Goal: Obtain resource: Download file/media

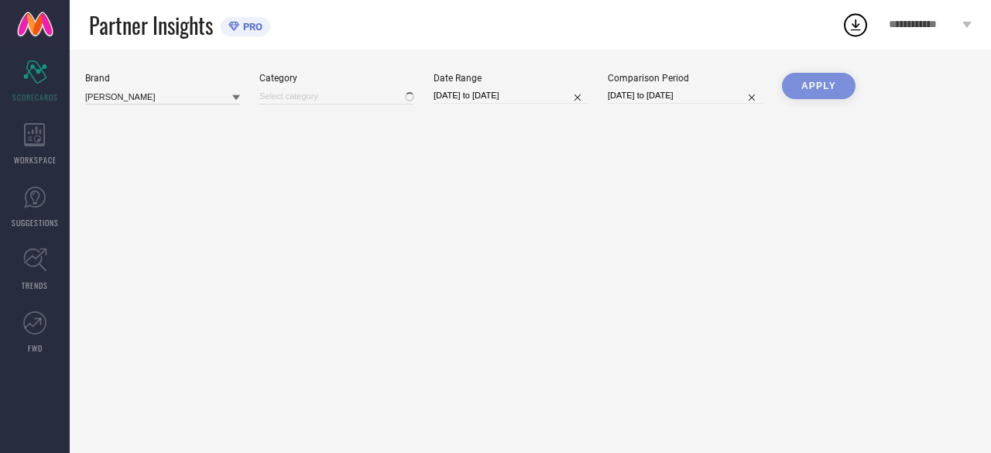
type input "Men-Shirts"
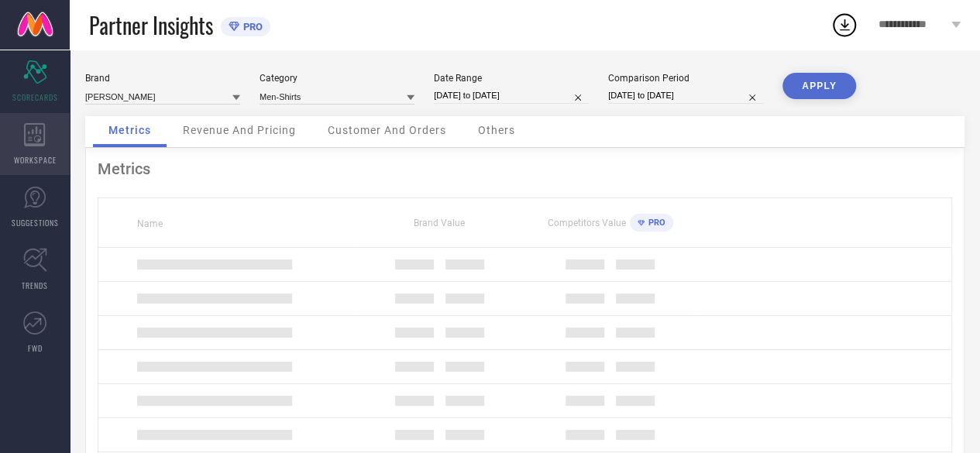
click at [27, 139] on icon at bounding box center [35, 134] width 22 height 23
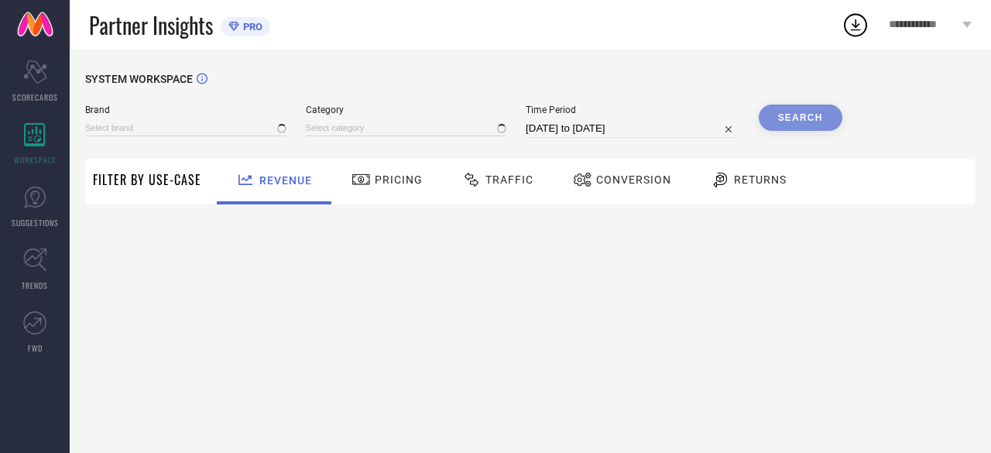
type input "ANUBHUTEE"
type input "All"
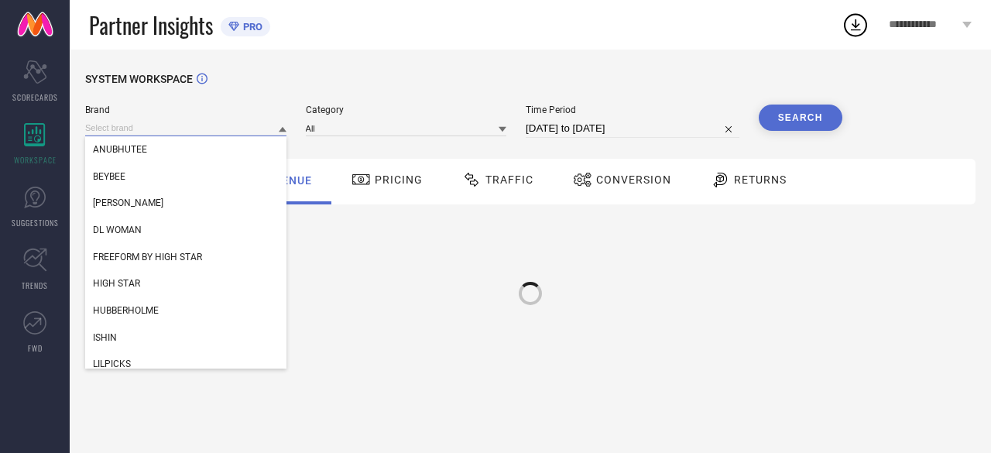
click at [139, 123] on input at bounding box center [185, 128] width 201 height 16
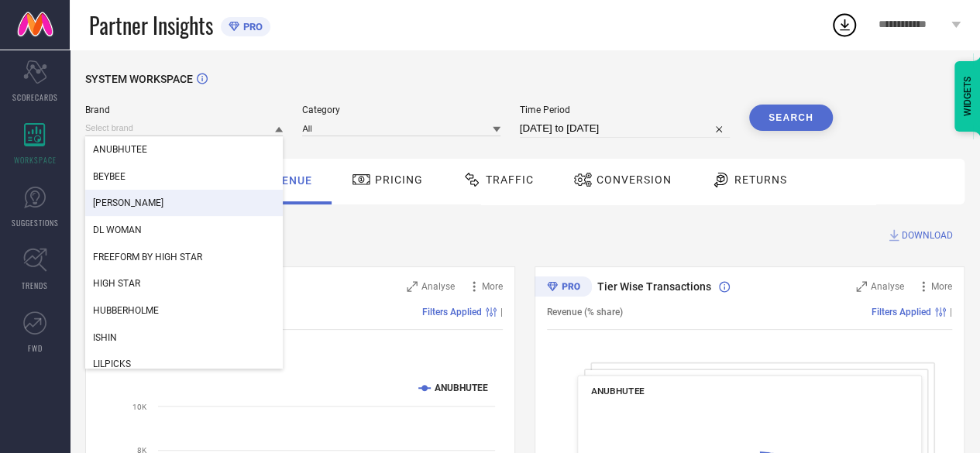
click at [133, 199] on span "[PERSON_NAME]" at bounding box center [128, 203] width 70 height 11
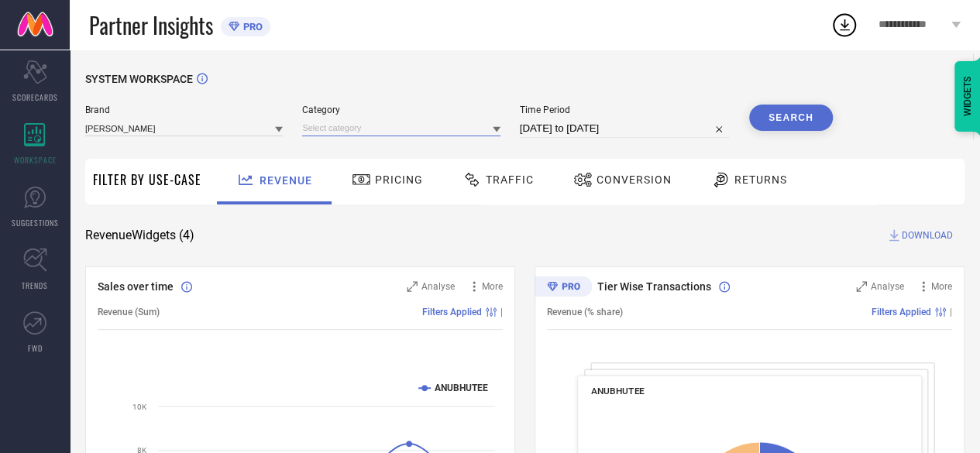
click at [370, 135] on input at bounding box center [401, 128] width 198 height 16
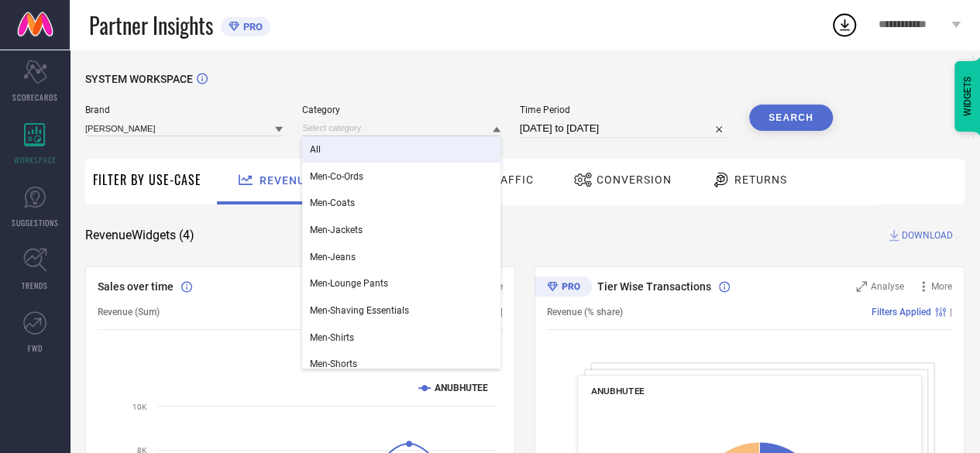
click at [329, 154] on div "All" at bounding box center [401, 149] width 198 height 26
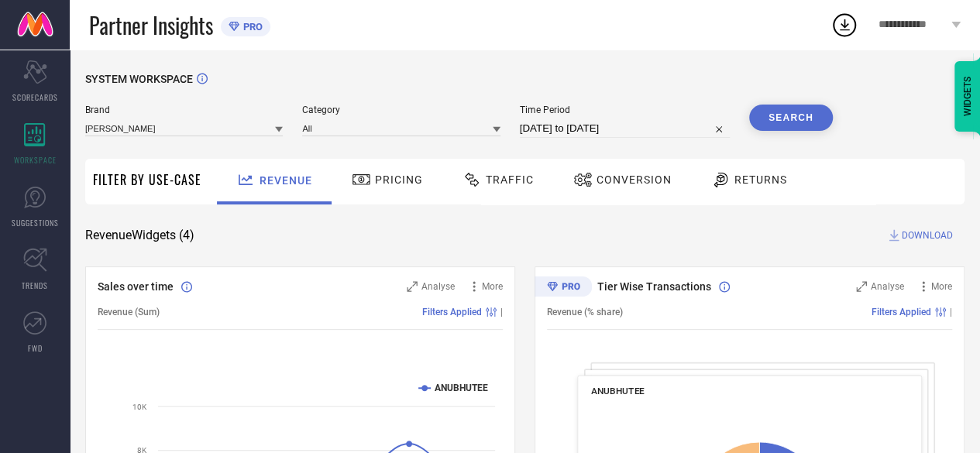
click at [573, 129] on input "[DATE] to [DATE]" at bounding box center [625, 128] width 210 height 19
select select "7"
select select "2025"
select select "8"
select select "2025"
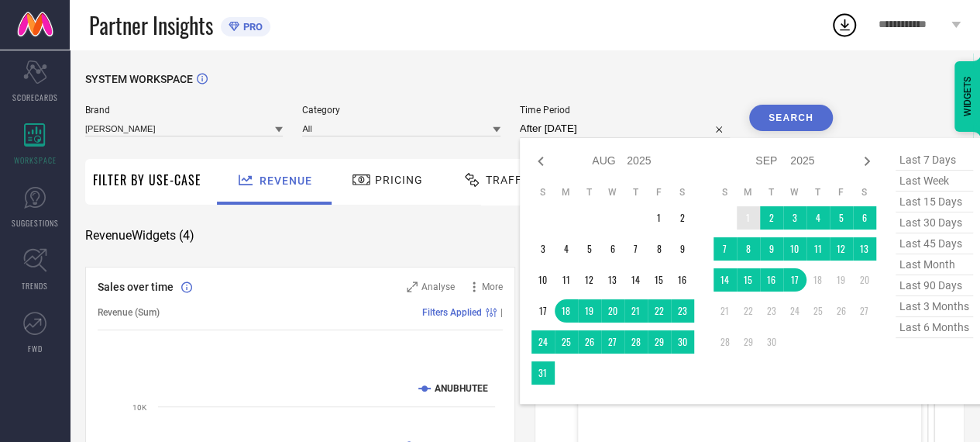
click at [747, 210] on td "1" at bounding box center [748, 217] width 23 height 23
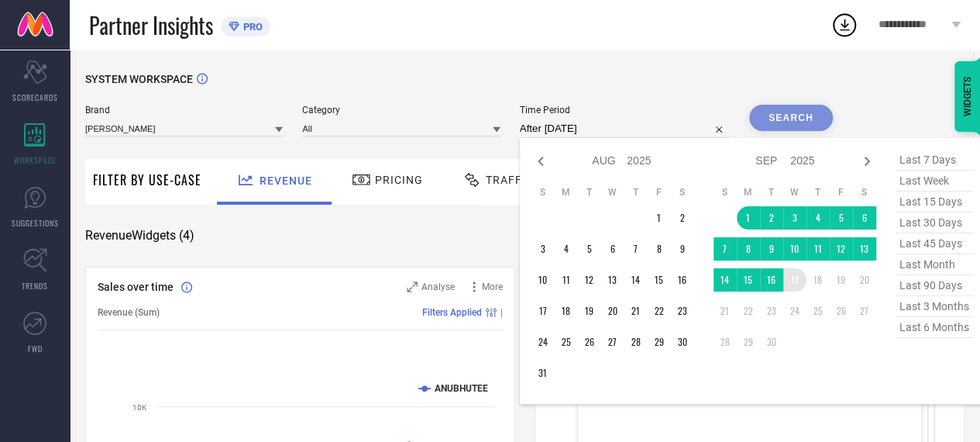
type input "[DATE] to [DATE]"
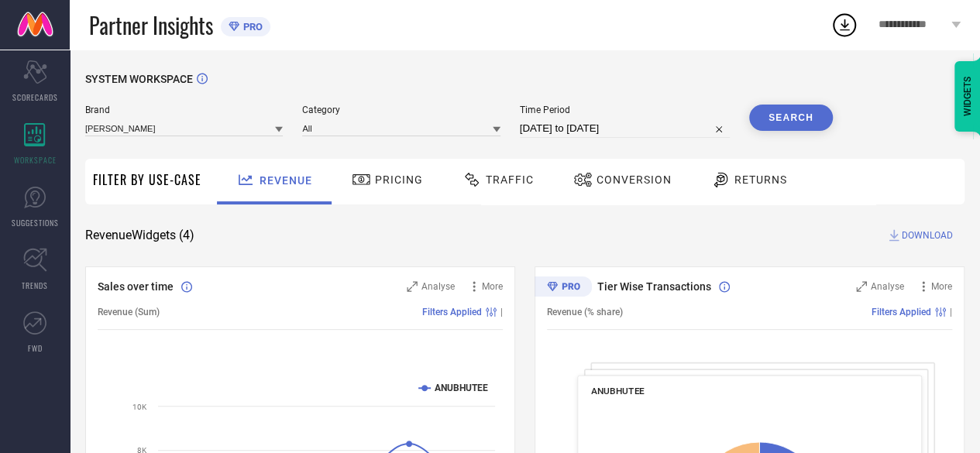
click at [782, 127] on button "Search" at bounding box center [791, 118] width 84 height 26
click at [490, 180] on span "Traffic" at bounding box center [510, 180] width 48 height 12
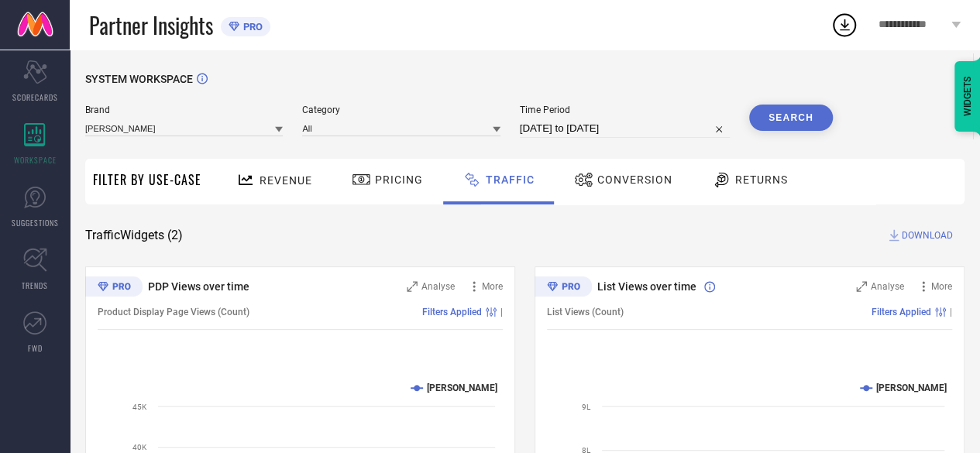
click at [777, 115] on button "Search" at bounding box center [791, 118] width 84 height 26
click at [915, 238] on span "DOWNLOAD" at bounding box center [927, 235] width 51 height 15
click at [908, 230] on span "DOWNLOAD" at bounding box center [927, 235] width 51 height 15
